Goal: Obtain resource: Download file/media

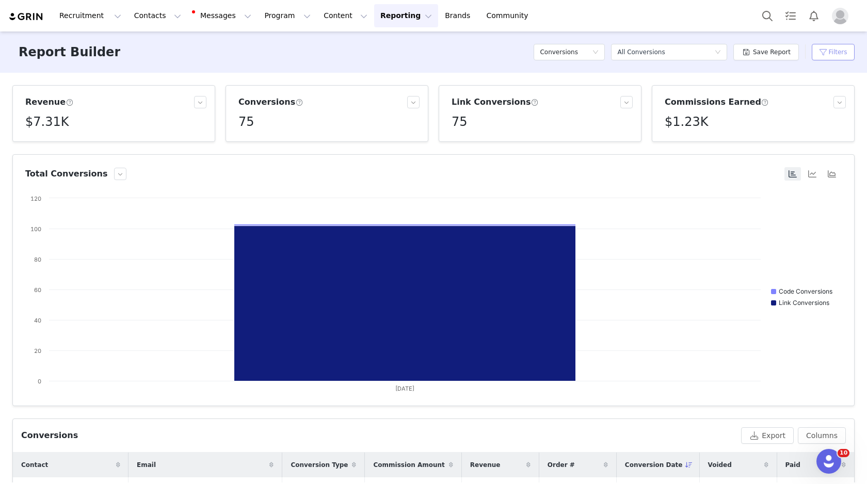
click at [838, 45] on button "Filters" at bounding box center [833, 52] width 43 height 17
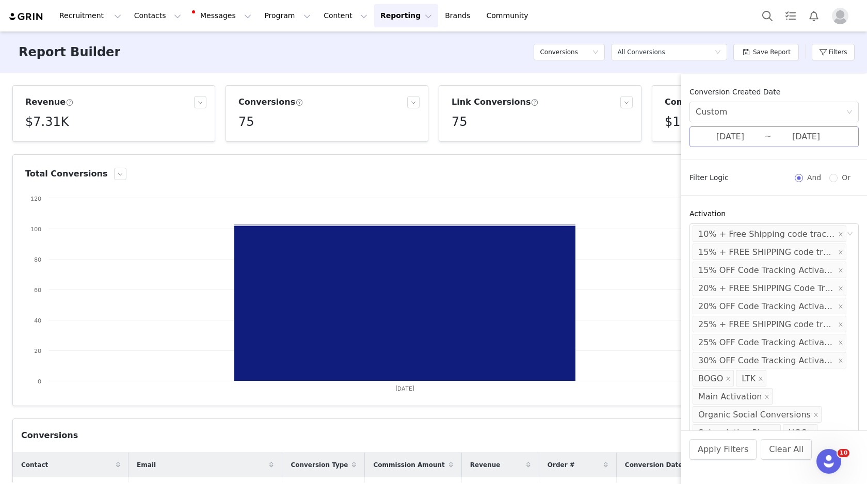
click at [758, 139] on input "08/29/2025" at bounding box center [730, 136] width 69 height 13
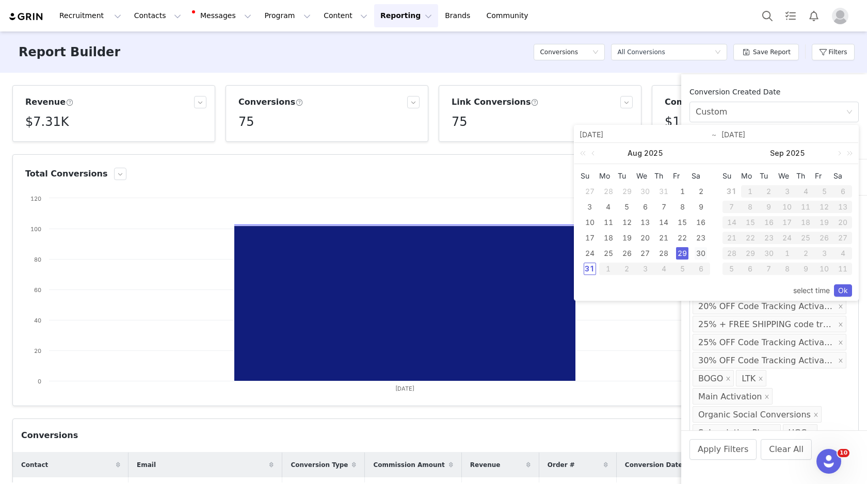
click at [698, 251] on div "30" at bounding box center [701, 253] width 12 height 12
click at [703, 250] on div "30" at bounding box center [701, 253] width 12 height 12
type input "08/30/2025"
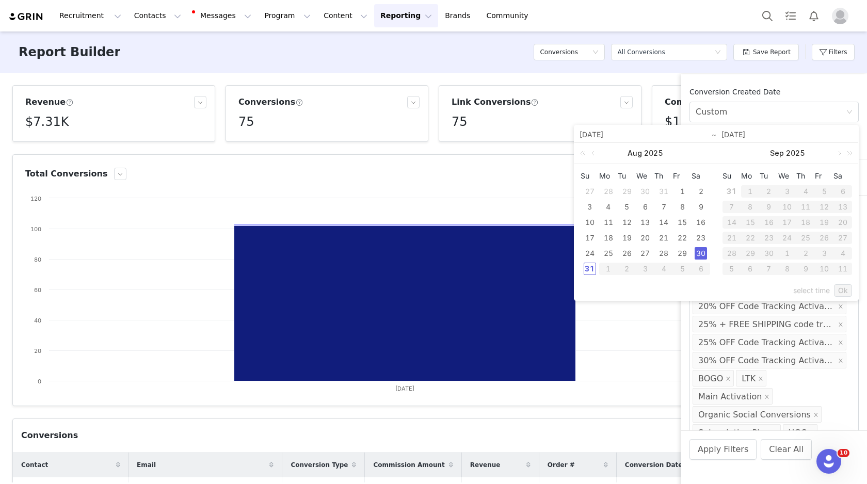
type input "08/30/2025"
click at [846, 288] on link "Ok" at bounding box center [843, 290] width 18 height 12
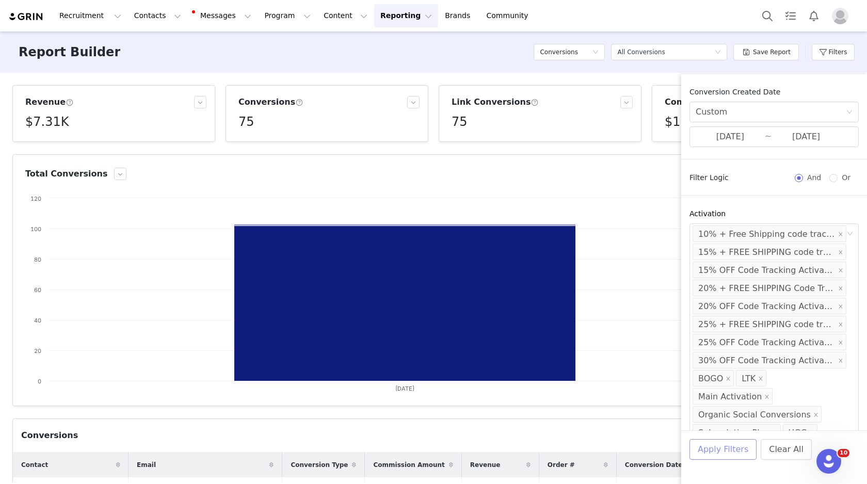
click at [725, 451] on button "Apply Filters" at bounding box center [723, 449] width 67 height 21
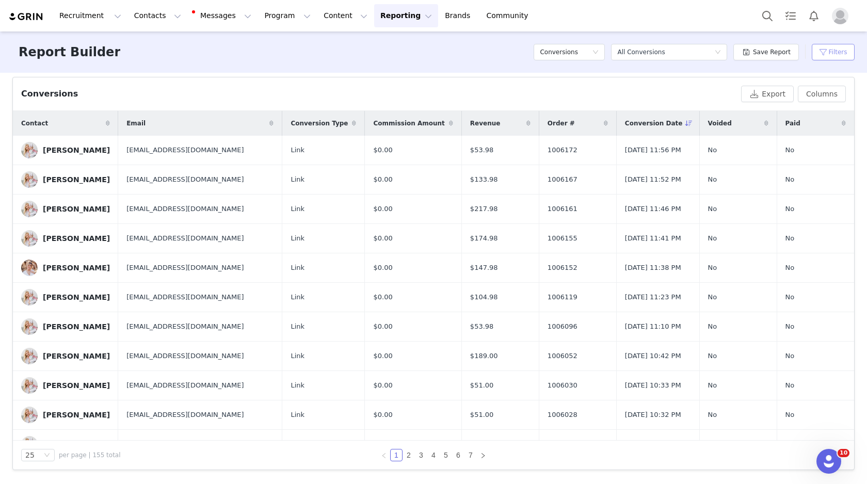
click at [830, 56] on button "Filters" at bounding box center [833, 52] width 43 height 17
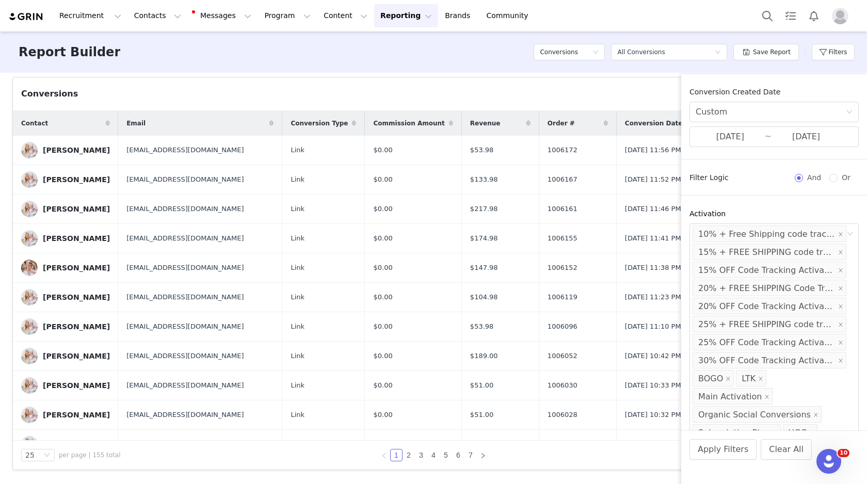
click at [643, 103] on div "Conversions Export Columns" at bounding box center [433, 94] width 841 height 34
click at [825, 51] on button "Filters" at bounding box center [833, 52] width 43 height 17
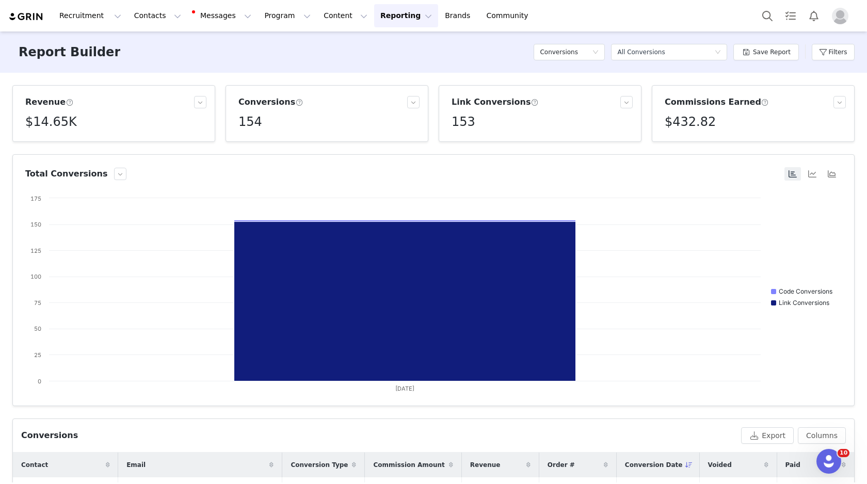
click at [680, 123] on h5 "$432.82" at bounding box center [690, 122] width 51 height 19
click at [682, 121] on h5 "$432.82" at bounding box center [690, 122] width 51 height 19
click at [677, 145] on p "$432.82" at bounding box center [682, 144] width 26 height 9
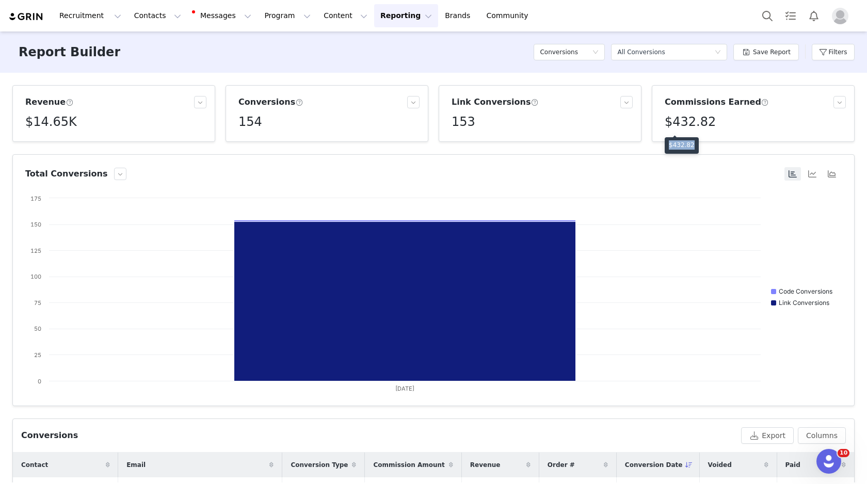
copy p "$432.82"
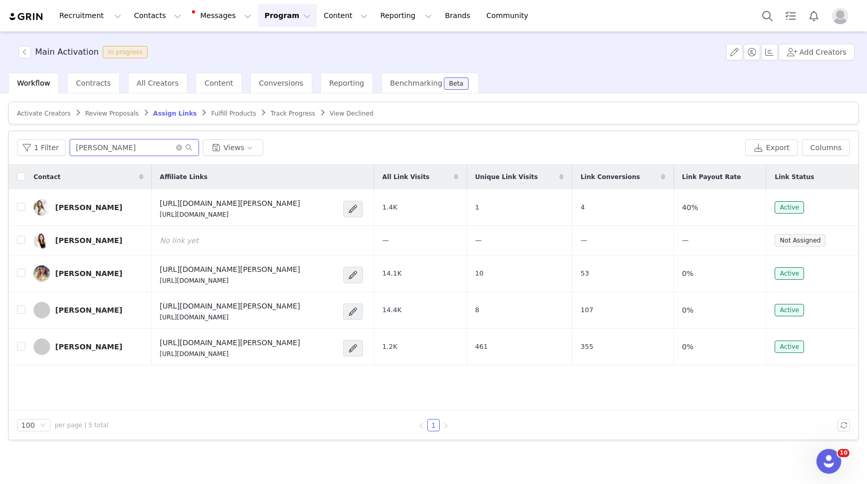
click at [116, 146] on input "katie" at bounding box center [134, 147] width 129 height 17
type input "morgan"
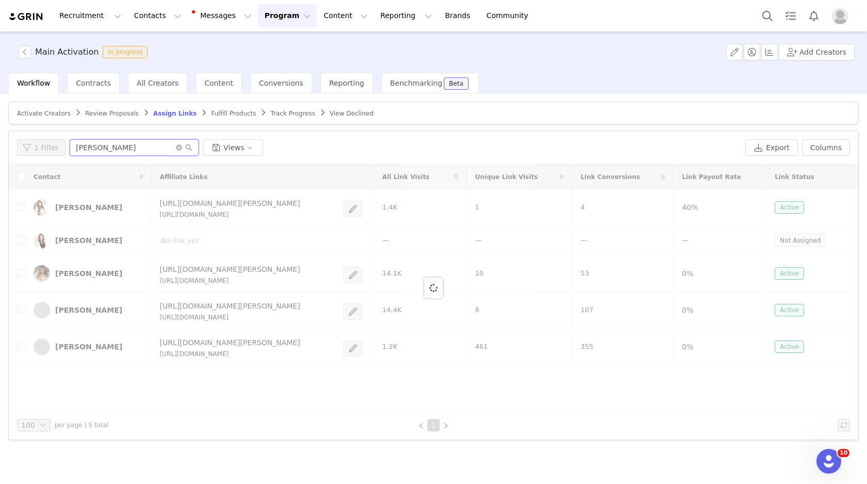
click at [94, 147] on input "morgan" at bounding box center [134, 147] width 129 height 17
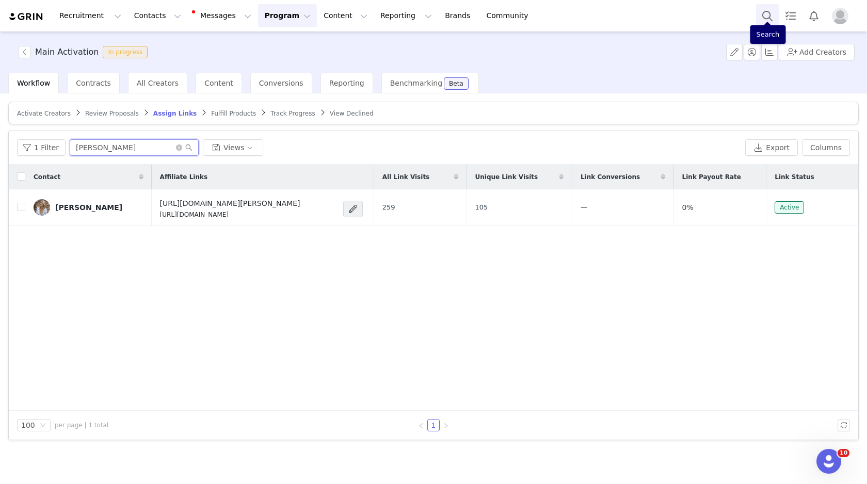
type input "bullard"
click at [769, 13] on button "Search" at bounding box center [767, 15] width 23 height 23
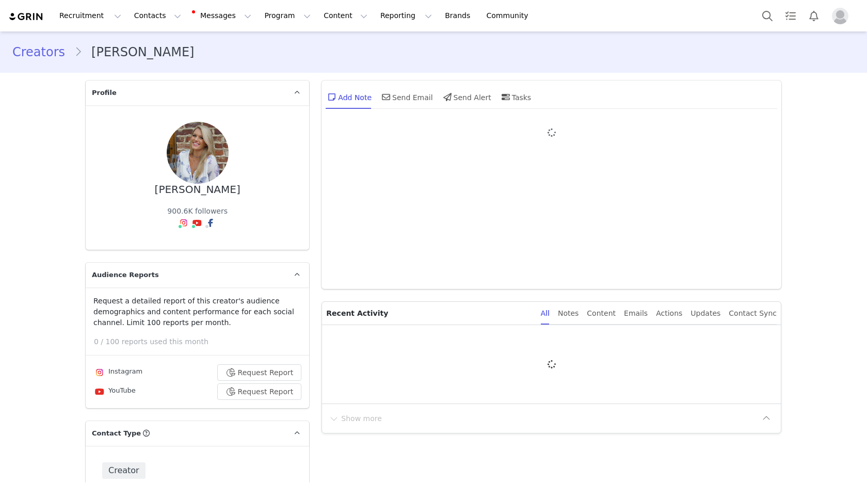
type input "+1 ([GEOGRAPHIC_DATA])"
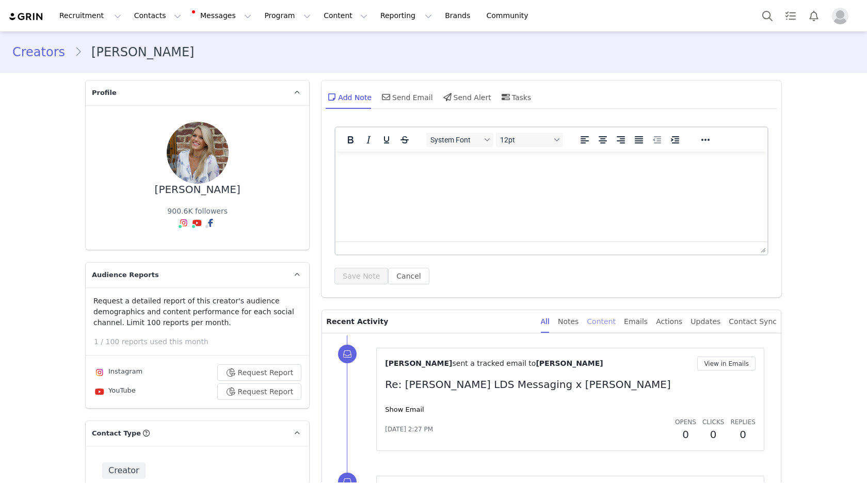
click at [616, 180] on html at bounding box center [552, 166] width 432 height 28
click at [612, 326] on div "Content" at bounding box center [601, 321] width 29 height 23
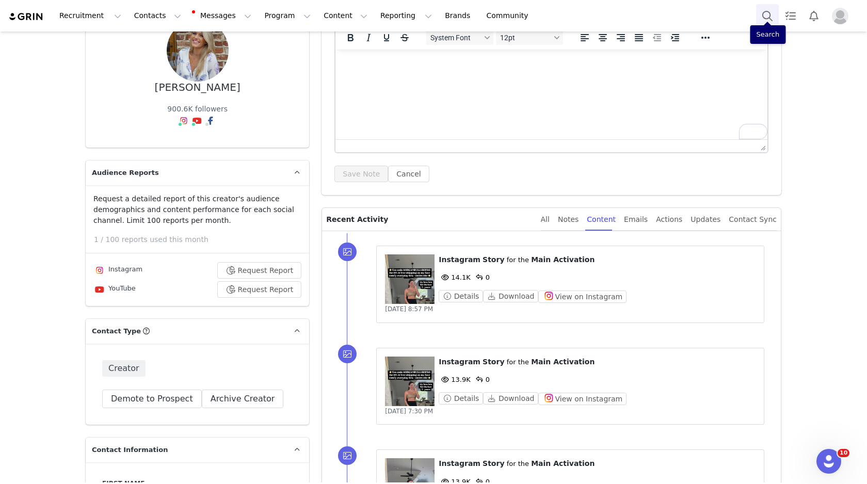
click at [766, 21] on button "Search" at bounding box center [767, 15] width 23 height 23
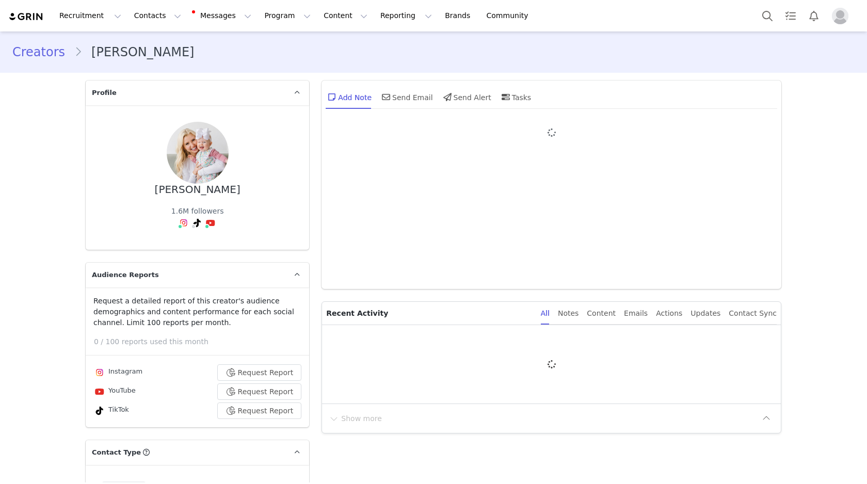
type input "+1 ([GEOGRAPHIC_DATA])"
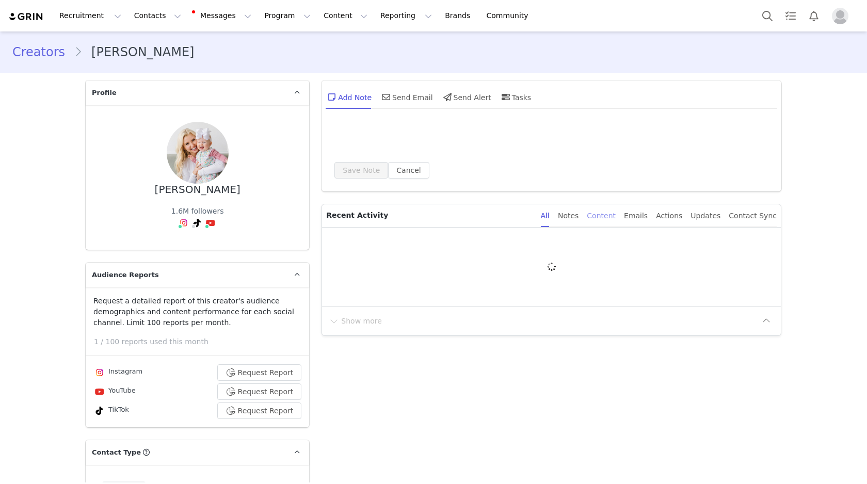
click at [616, 216] on div "Content" at bounding box center [601, 215] width 29 height 23
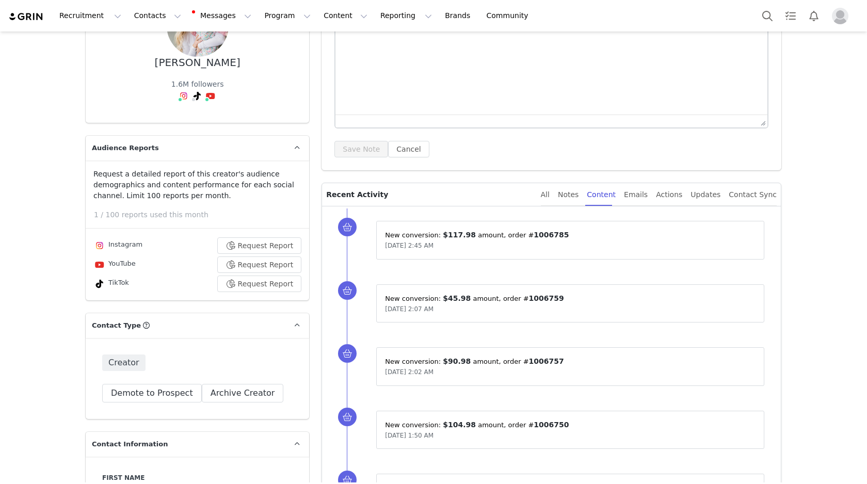
scroll to position [73, 0]
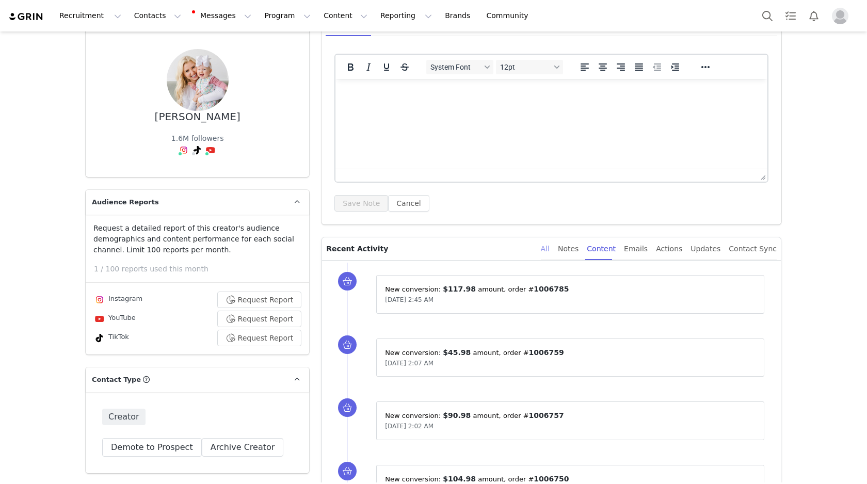
click at [550, 249] on div "All" at bounding box center [545, 248] width 9 height 23
click at [605, 249] on div "Content" at bounding box center [601, 248] width 29 height 23
click at [579, 252] on div "Notes" at bounding box center [568, 248] width 21 height 23
click at [183, 169] on link "@tiffanyhoughton" at bounding box center [188, 172] width 65 height 8
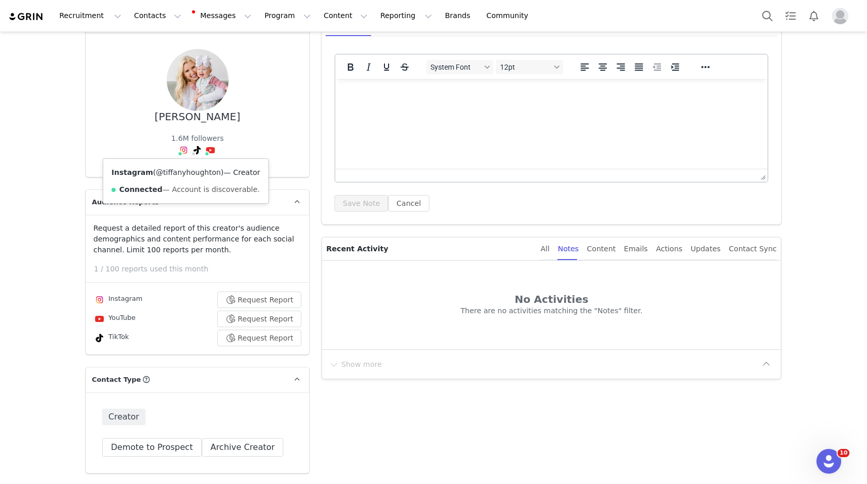
scroll to position [0, 0]
click at [774, 12] on button "Search" at bounding box center [767, 15] width 23 height 23
click at [760, 17] on button "Search" at bounding box center [767, 15] width 23 height 23
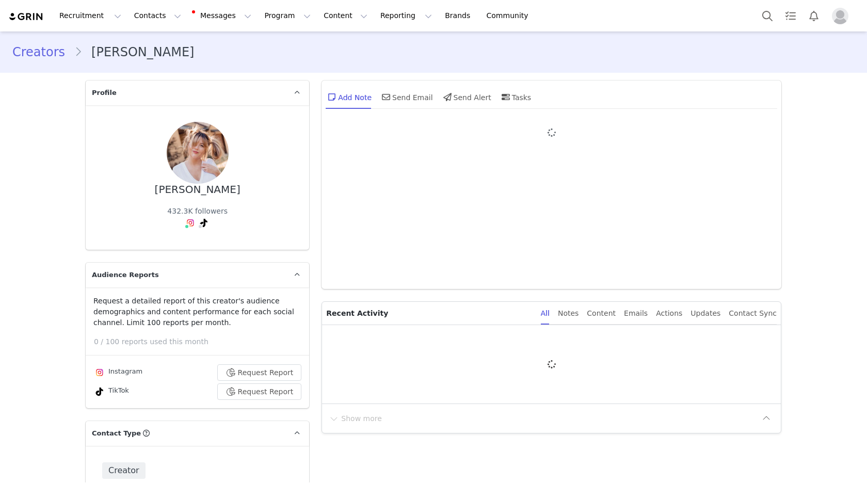
type input "+1 ([GEOGRAPHIC_DATA])"
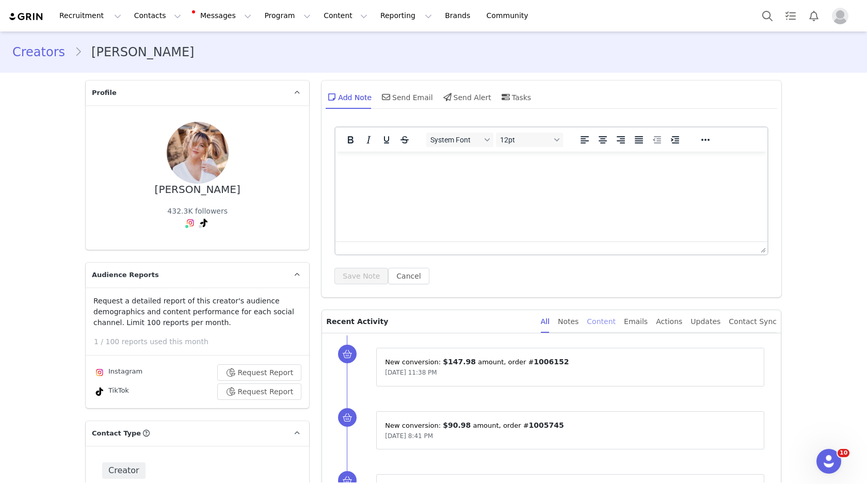
click at [611, 325] on div "Content" at bounding box center [601, 321] width 29 height 23
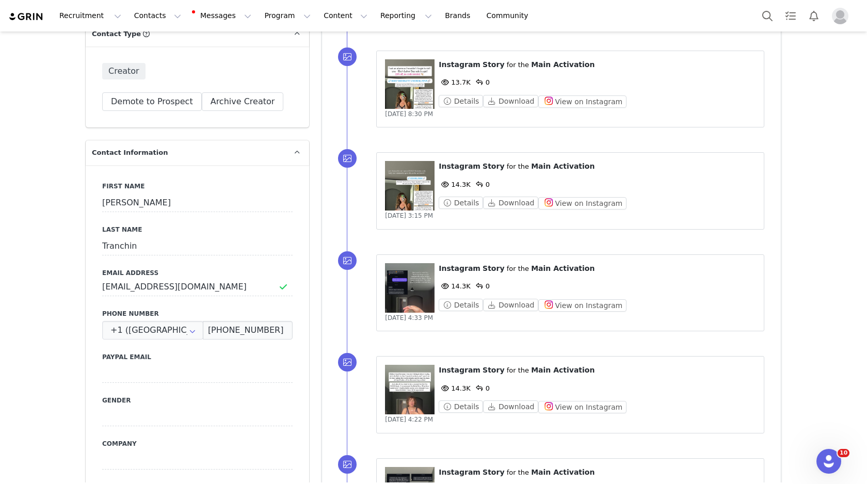
scroll to position [369, 0]
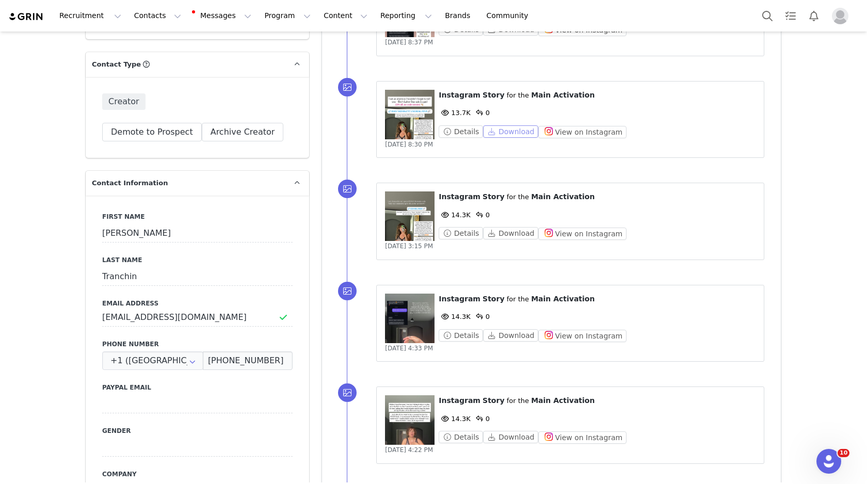
click at [506, 133] on button "Download" at bounding box center [510, 131] width 55 height 12
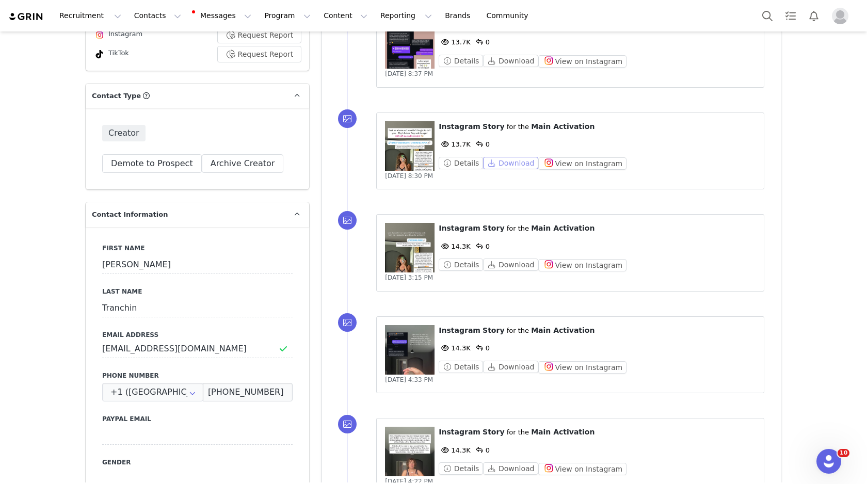
scroll to position [321, 0]
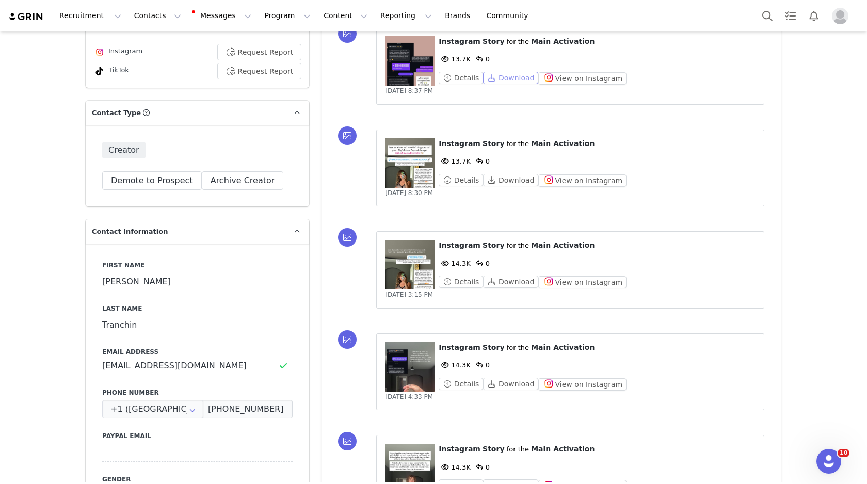
click at [505, 82] on button "Download" at bounding box center [510, 78] width 55 height 12
click at [771, 15] on button "Search" at bounding box center [767, 15] width 23 height 23
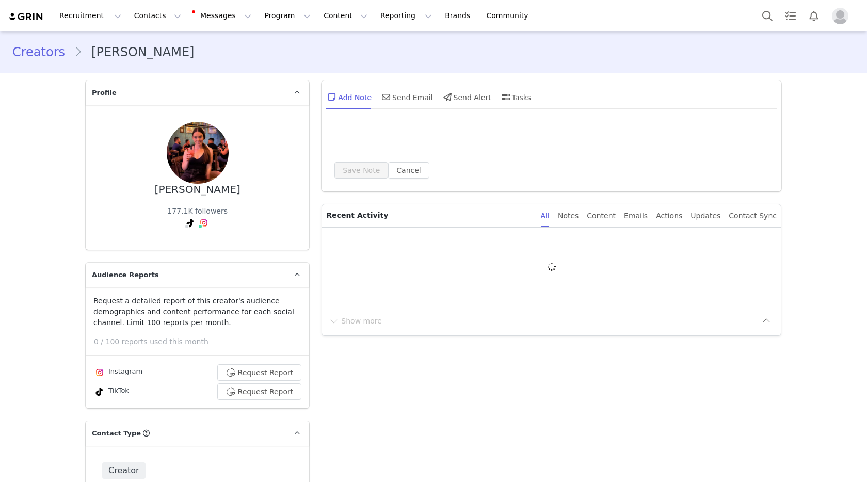
type input "+1 ([GEOGRAPHIC_DATA])"
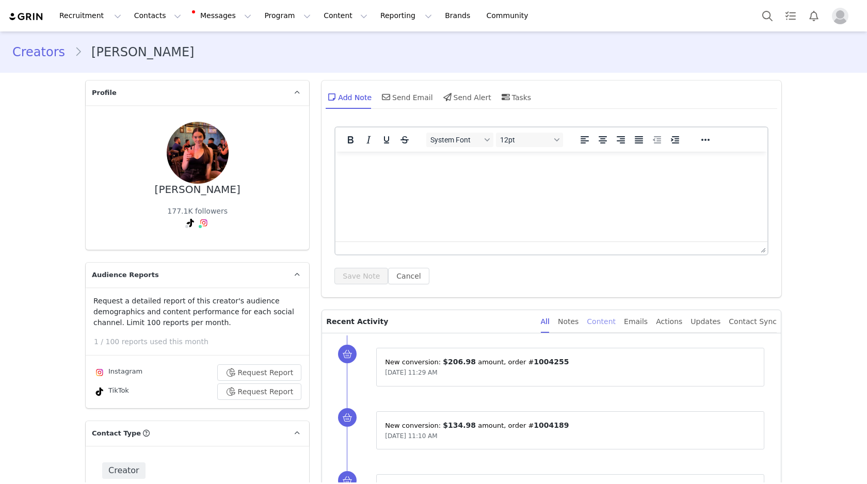
click at [610, 321] on div "Content" at bounding box center [601, 321] width 29 height 23
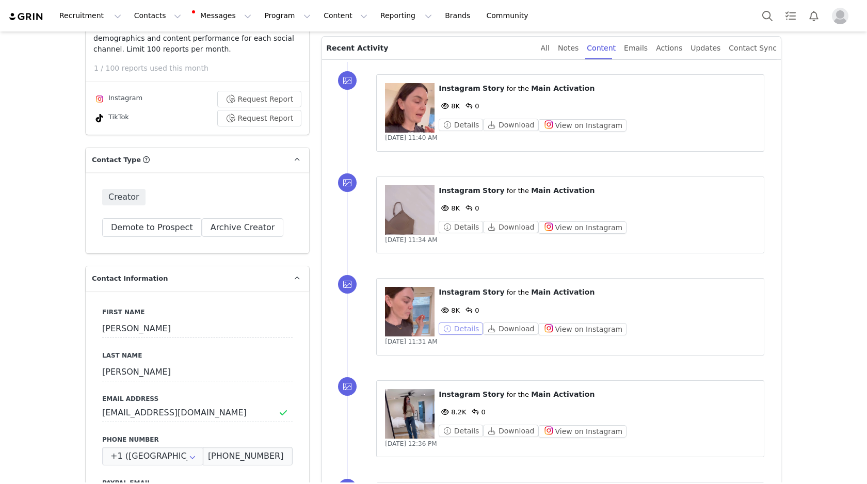
scroll to position [300, 0]
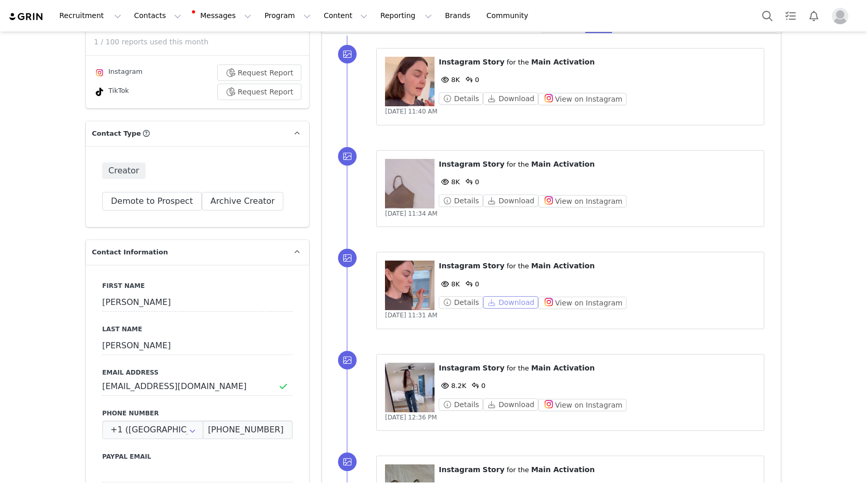
click at [502, 305] on button "Download" at bounding box center [510, 302] width 55 height 12
click at [519, 98] on button "Download" at bounding box center [510, 98] width 55 height 12
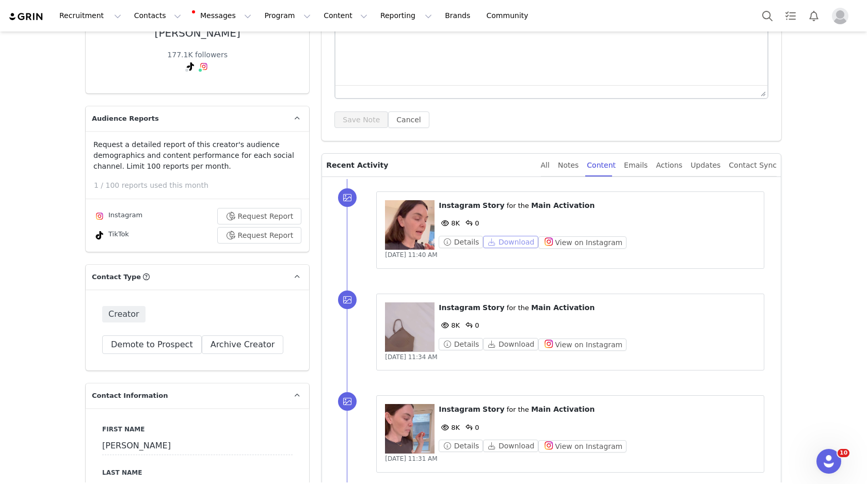
scroll to position [167, 0]
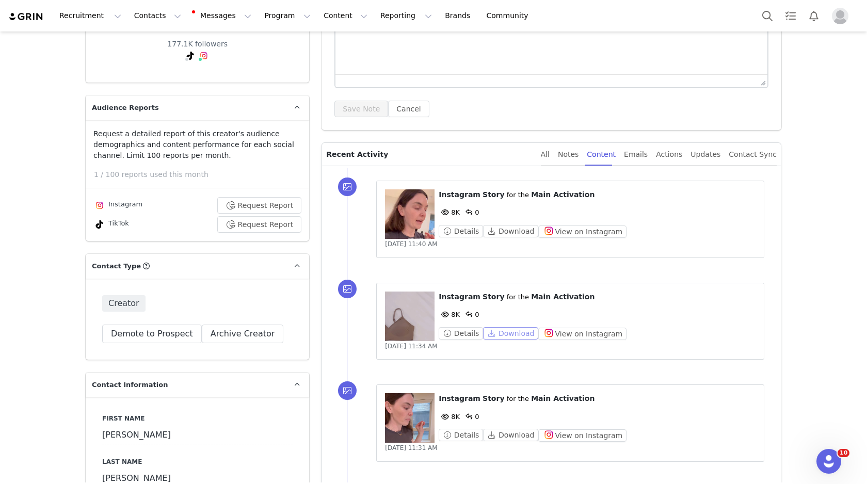
click at [510, 331] on button "Download" at bounding box center [510, 333] width 55 height 12
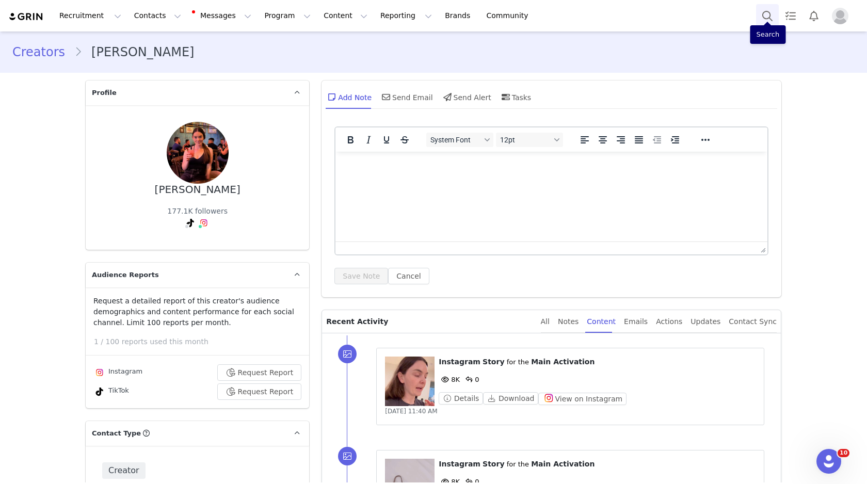
click at [768, 18] on button "Search" at bounding box center [767, 15] width 23 height 23
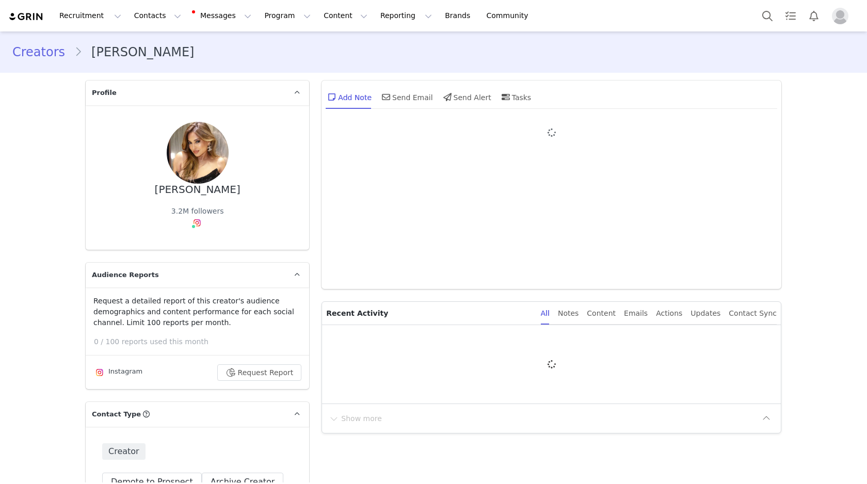
type input "+1 ([GEOGRAPHIC_DATA])"
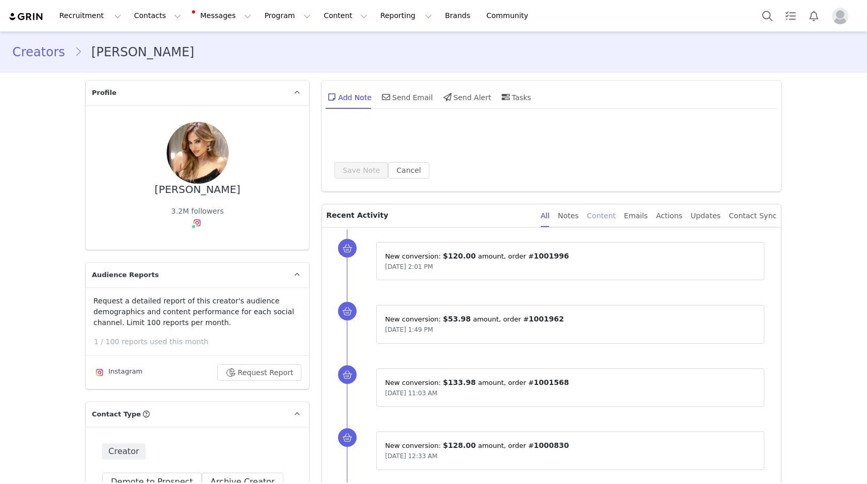
click at [612, 218] on div "Content" at bounding box center [601, 215] width 29 height 23
click at [579, 211] on div "Notes" at bounding box center [568, 215] width 21 height 23
click at [616, 215] on div "Content" at bounding box center [601, 215] width 29 height 23
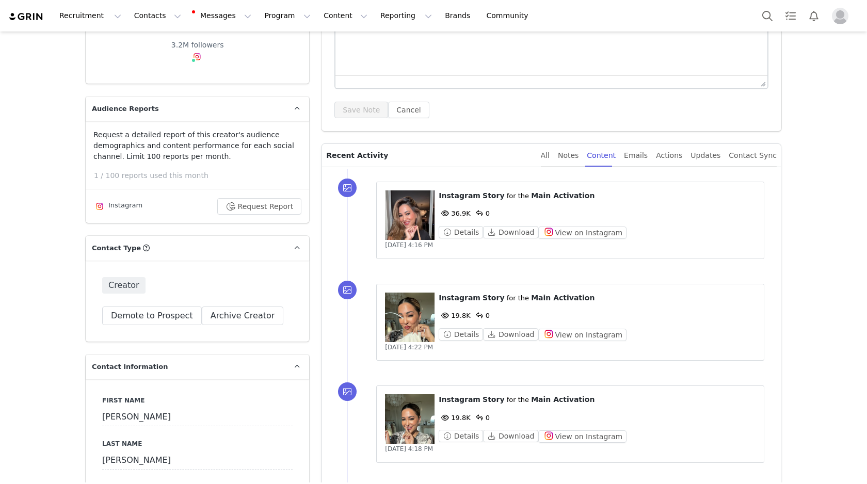
scroll to position [167, 0]
click at [522, 230] on button "Download" at bounding box center [510, 232] width 55 height 12
click at [767, 20] on button "Search" at bounding box center [767, 15] width 23 height 23
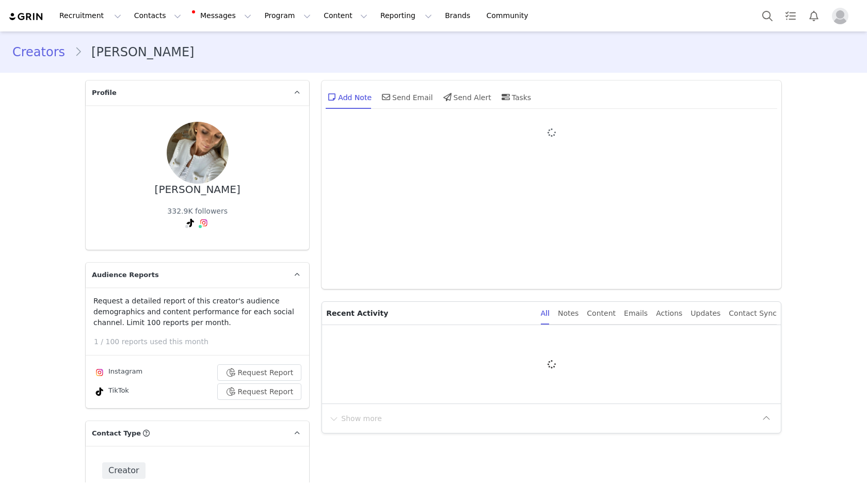
type input "+1 ([GEOGRAPHIC_DATA])"
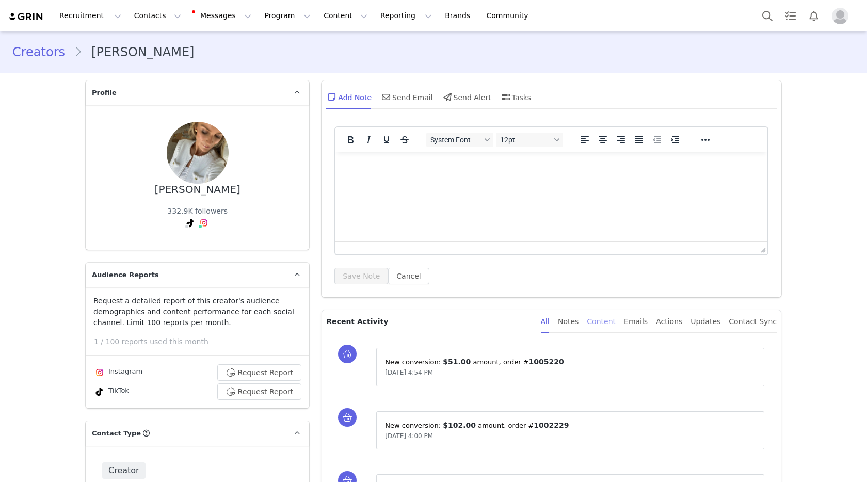
click at [615, 324] on div "Content" at bounding box center [601, 321] width 29 height 23
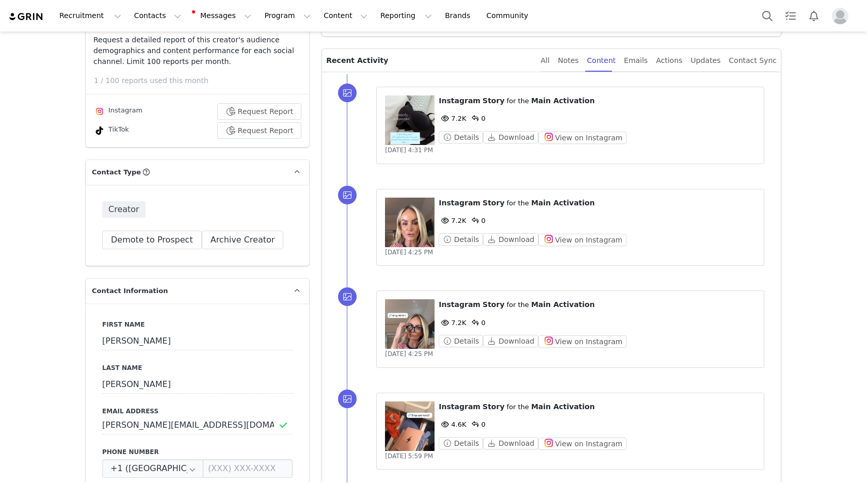
scroll to position [265, 0]
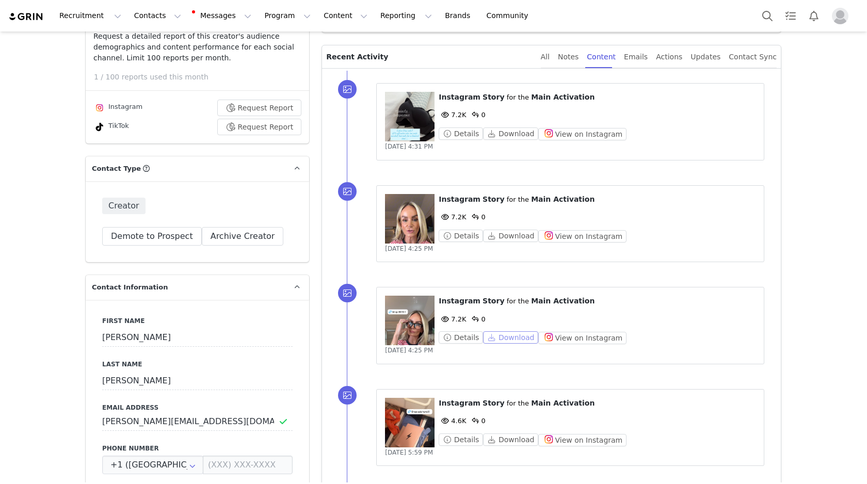
click at [511, 336] on button "Download" at bounding box center [510, 337] width 55 height 12
click at [509, 238] on button "Download" at bounding box center [510, 236] width 55 height 12
click at [510, 131] on button "Download" at bounding box center [510, 134] width 55 height 12
